Goal: Task Accomplishment & Management: Manage account settings

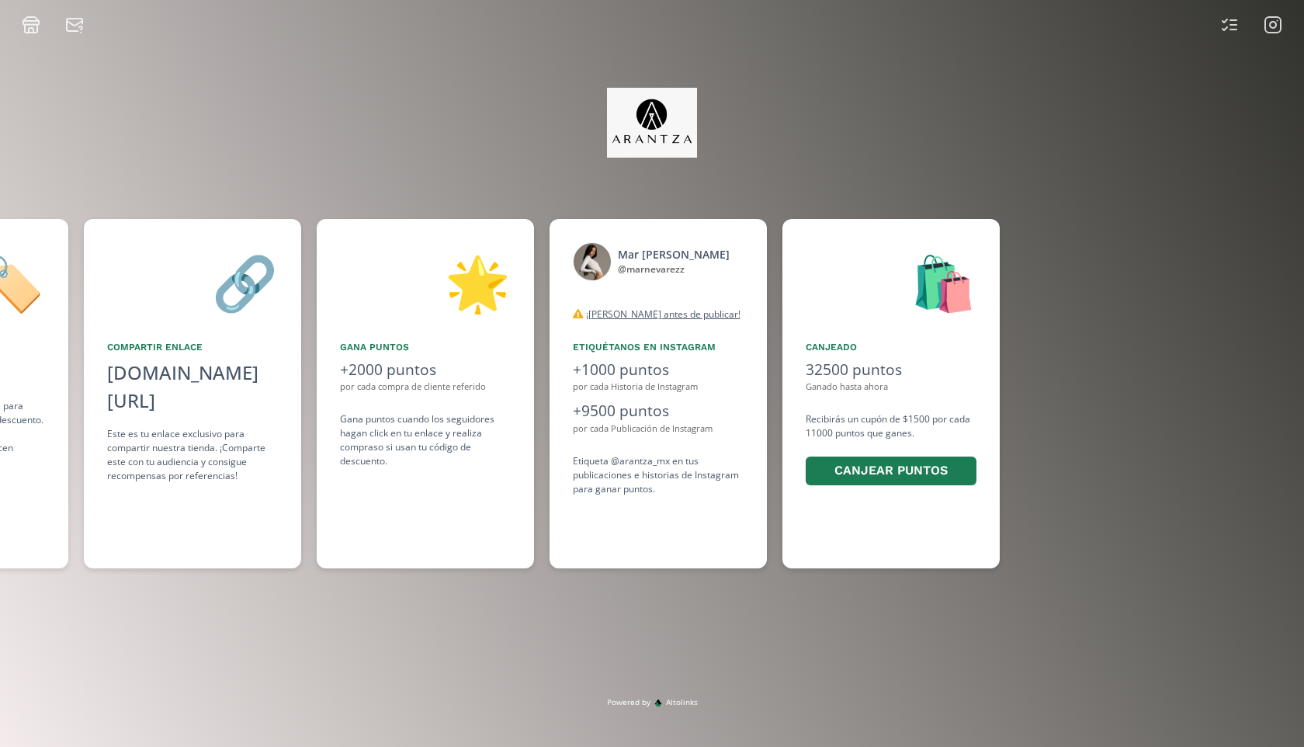
scroll to position [0, 931]
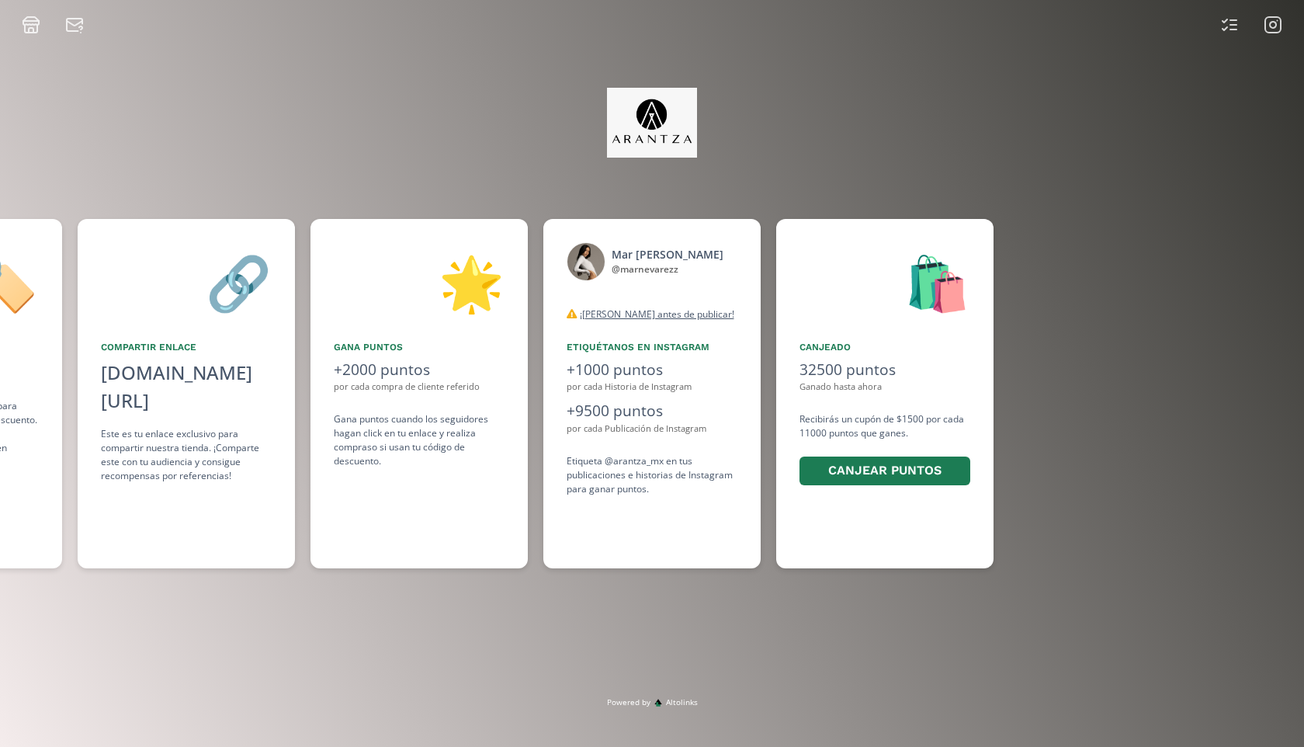
click at [1274, 30] on icon at bounding box center [1273, 25] width 19 height 19
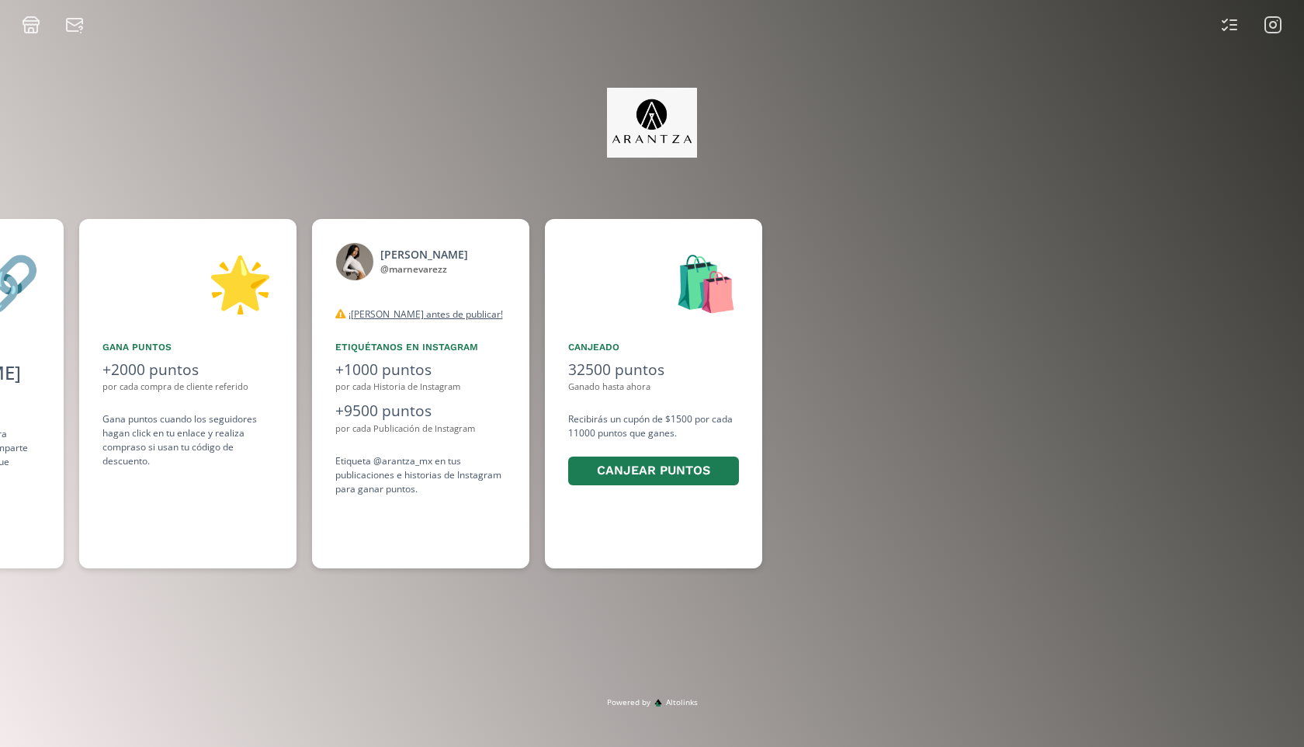
scroll to position [0, 1164]
click at [648, 108] on img at bounding box center [652, 123] width 91 height 70
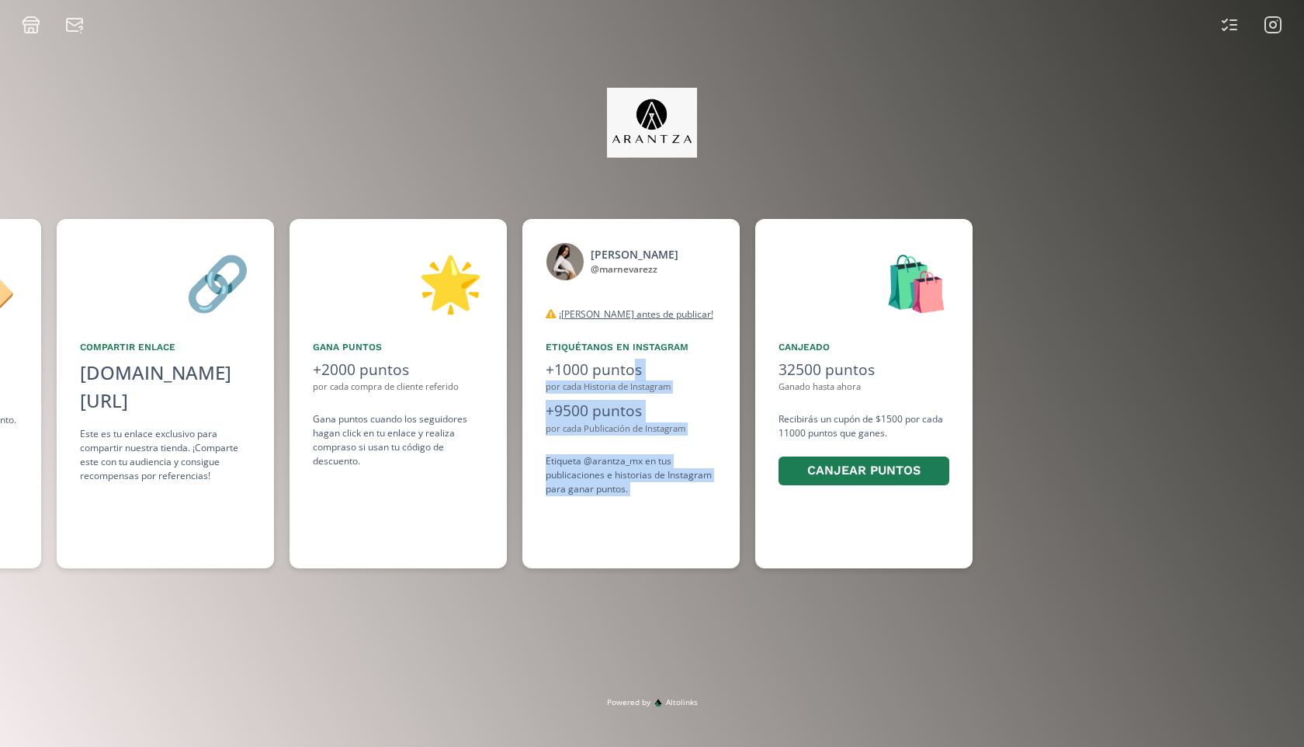
drag, startPoint x: 566, startPoint y: 370, endPoint x: 634, endPoint y: 371, distance: 68.3
click at [636, 371] on div "👋 Hola [PERSON_NAME] ¡Bienvenido al [PERSON_NAME] Programa de Embajadoras! 🏷️ C…" at bounding box center [652, 393] width 1304 height 365
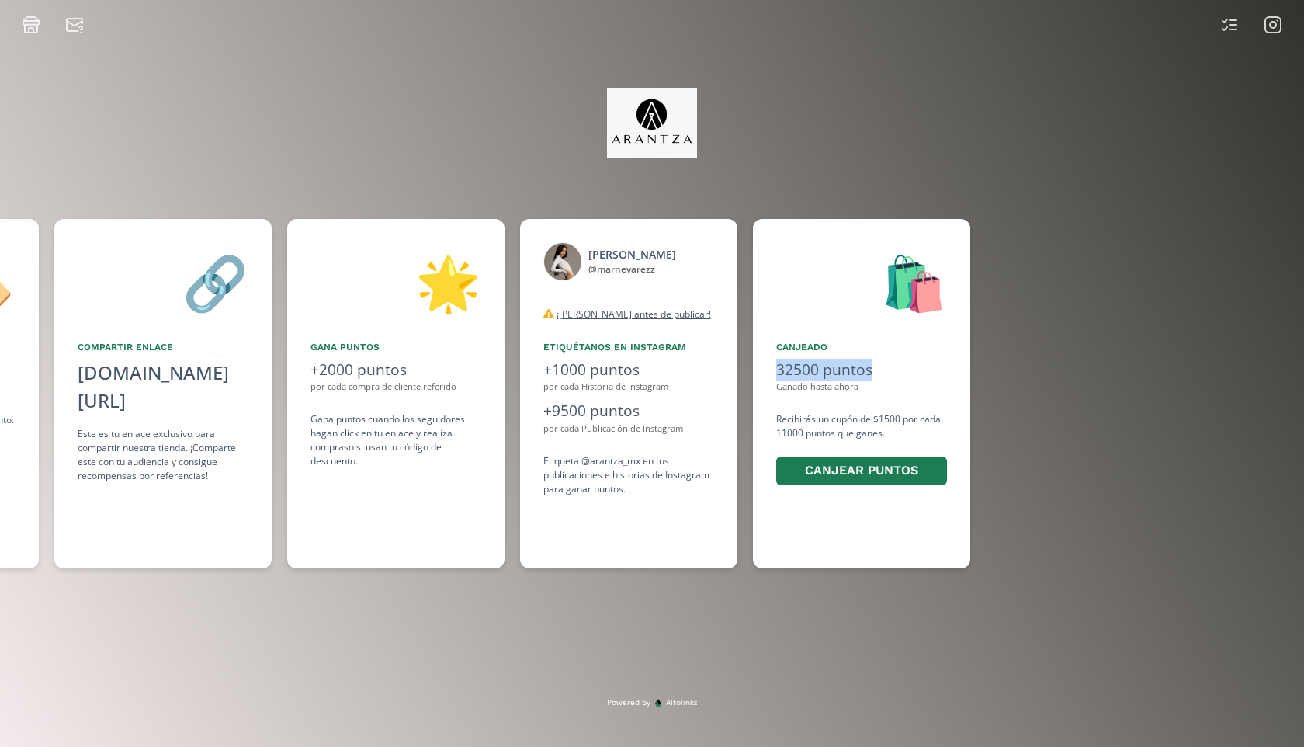
drag, startPoint x: 870, startPoint y: 366, endPoint x: 774, endPoint y: 373, distance: 96.4
click at [774, 373] on div "🛍️ Canjeado 32500 puntos Ganado hasta ahora Recibirás un cupón de $1500 por cad…" at bounding box center [861, 393] width 217 height 349
click at [800, 372] on div "32500 puntos" at bounding box center [861, 370] width 171 height 23
click at [792, 372] on div "32500 puntos" at bounding box center [861, 370] width 171 height 23
